Goal: Transaction & Acquisition: Purchase product/service

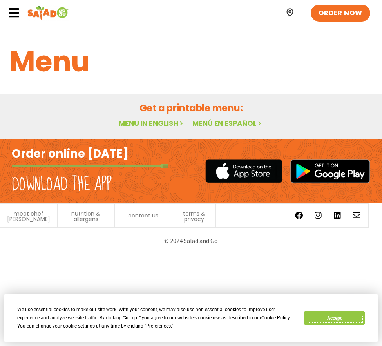
click at [326, 315] on button "Accept" at bounding box center [334, 318] width 60 height 14
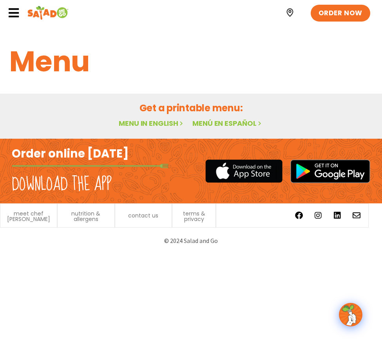
click at [135, 121] on link "Menu in English" at bounding box center [152, 123] width 66 height 10
click at [18, 12] on icon at bounding box center [14, 13] width 12 height 12
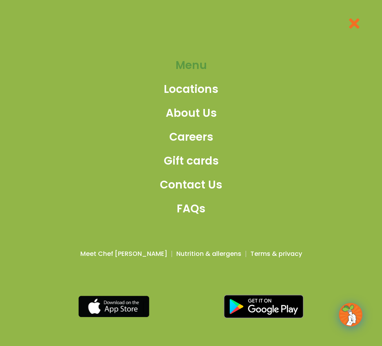
click at [200, 67] on span "Menu" at bounding box center [190, 65] width 31 height 16
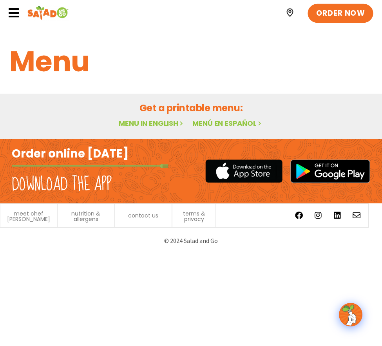
click at [340, 12] on span "ORDER NOW" at bounding box center [340, 13] width 49 height 10
